Goal: Task Accomplishment & Management: Use online tool/utility

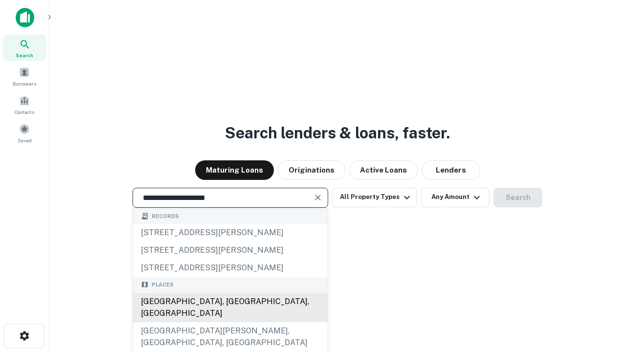
click at [230, 322] on div "Santa Monica, CA, USA" at bounding box center [230, 307] width 195 height 29
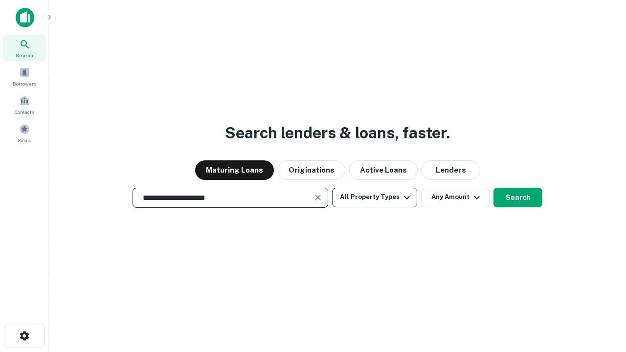
type input "**********"
click at [375, 197] on button "All Property Types" at bounding box center [374, 198] width 85 height 20
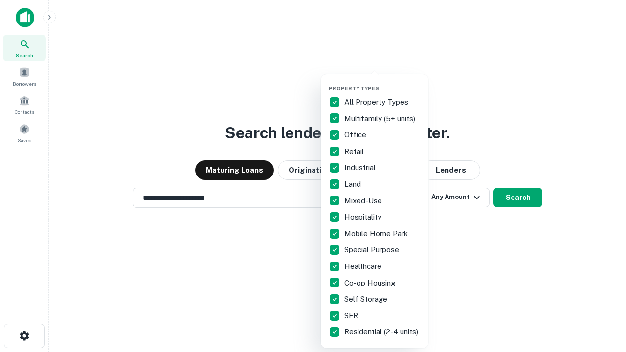
click at [383, 82] on button "button" at bounding box center [383, 82] width 108 height 0
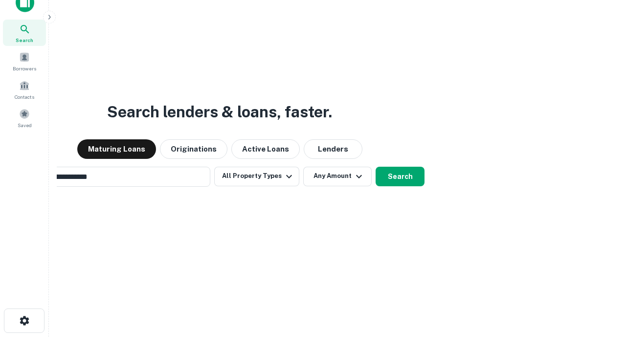
scroll to position [16, 0]
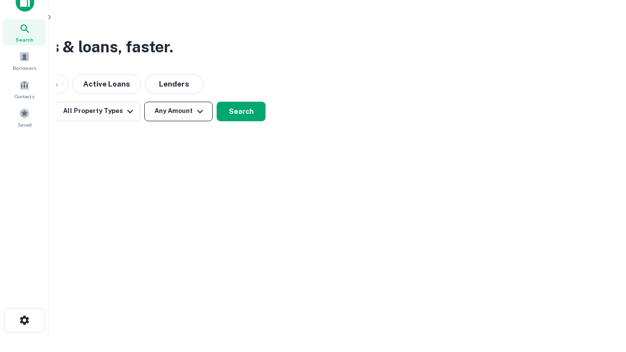
click at [179, 111] on button "Any Amount" at bounding box center [178, 112] width 68 height 20
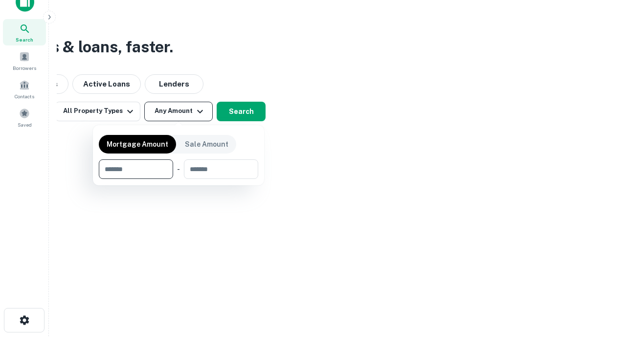
type input "*******"
click at [179, 179] on button "button" at bounding box center [178, 179] width 159 height 0
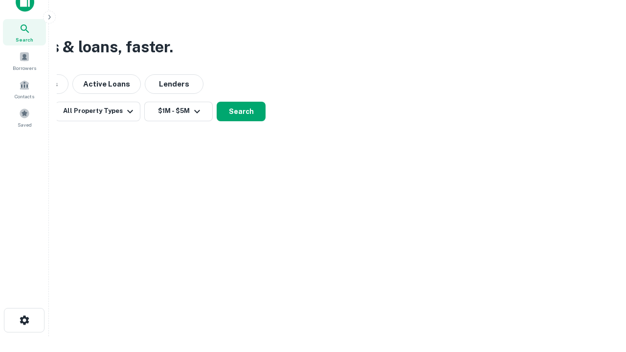
scroll to position [15, 0]
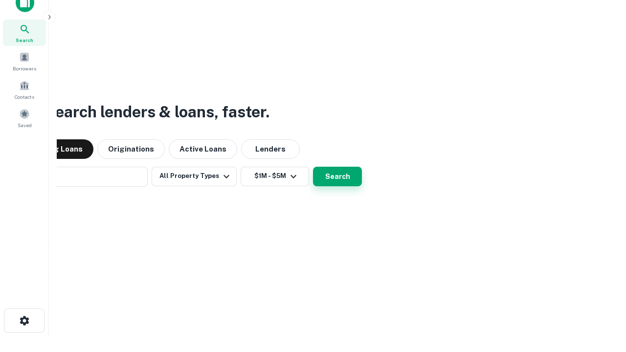
click at [313, 167] on button "Search" at bounding box center [337, 177] width 49 height 20
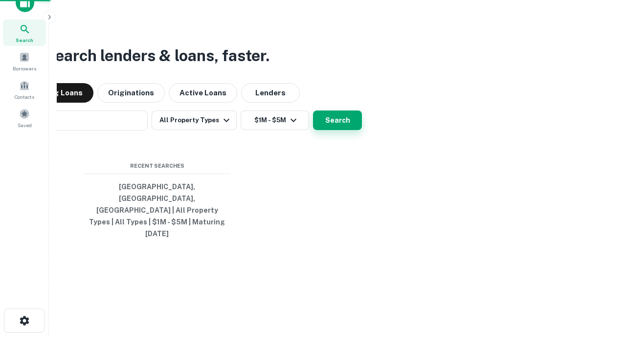
scroll to position [16, 0]
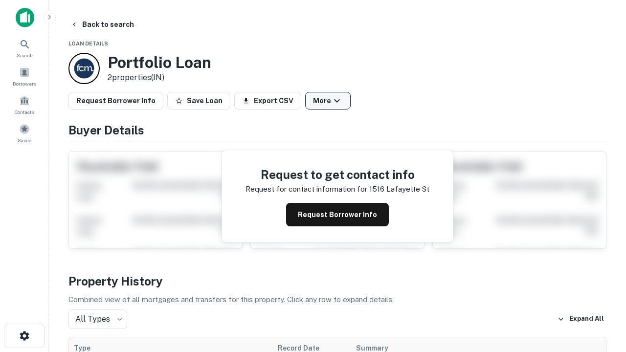
click at [328, 101] on button "More" at bounding box center [327, 101] width 45 height 18
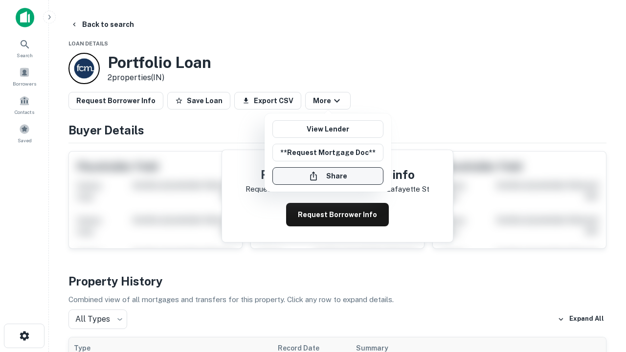
click at [328, 176] on button "Share" at bounding box center [327, 176] width 111 height 18
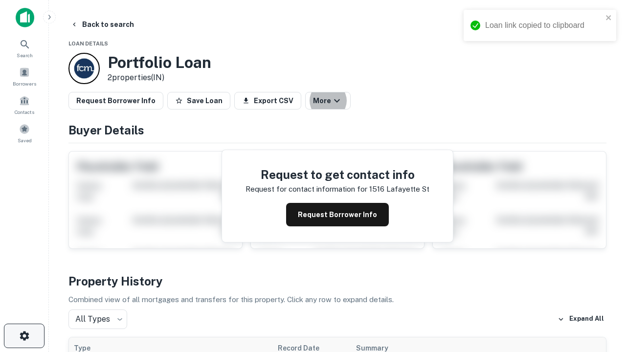
click at [24, 336] on icon "button" at bounding box center [25, 336] width 12 height 12
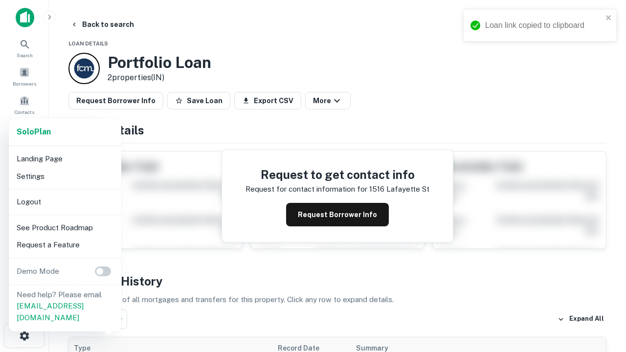
click at [65, 202] on li "Logout" at bounding box center [65, 202] width 105 height 18
